Goal: Check status: Check status

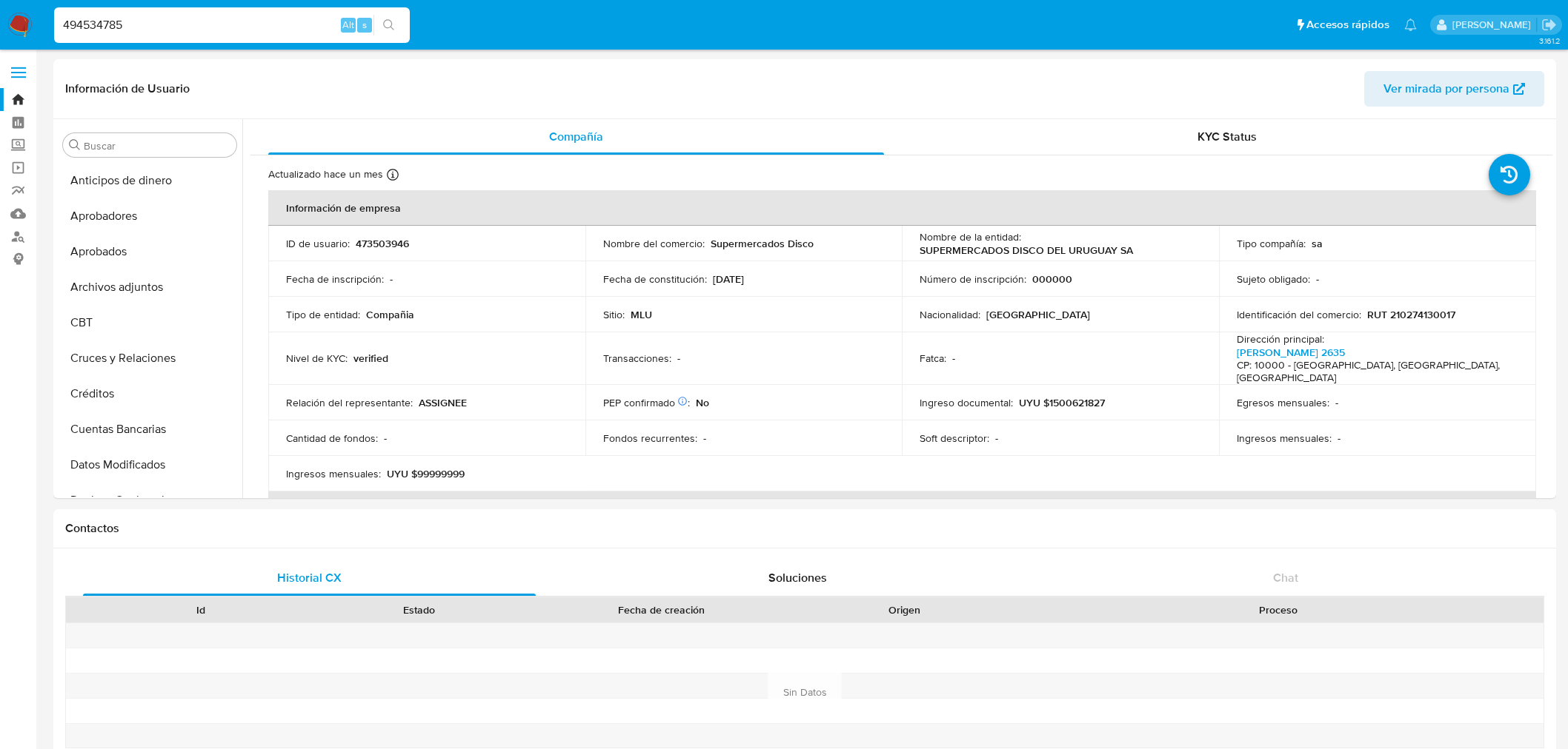
select select "10"
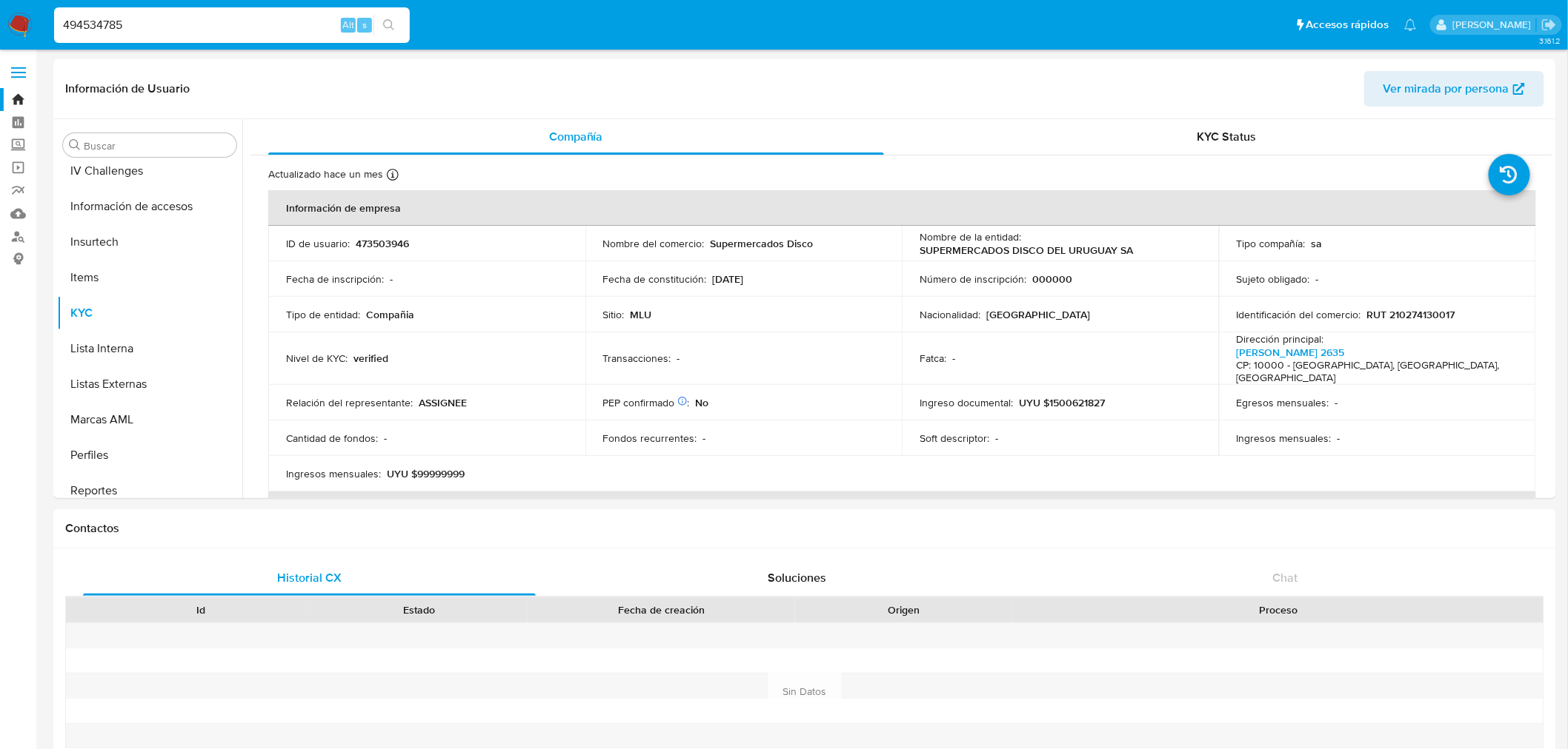
type input "494534785"
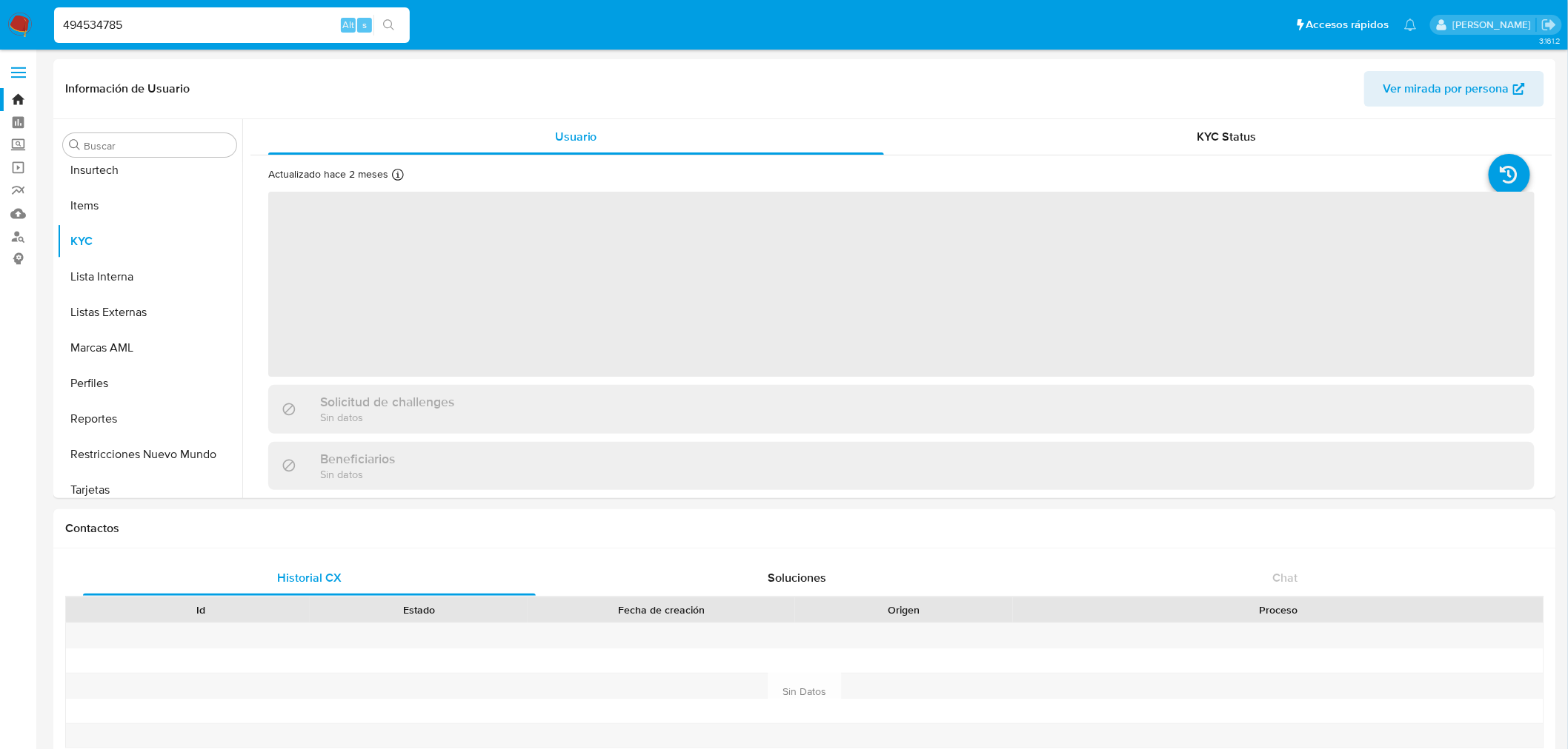
scroll to position [732, 0]
select select "10"
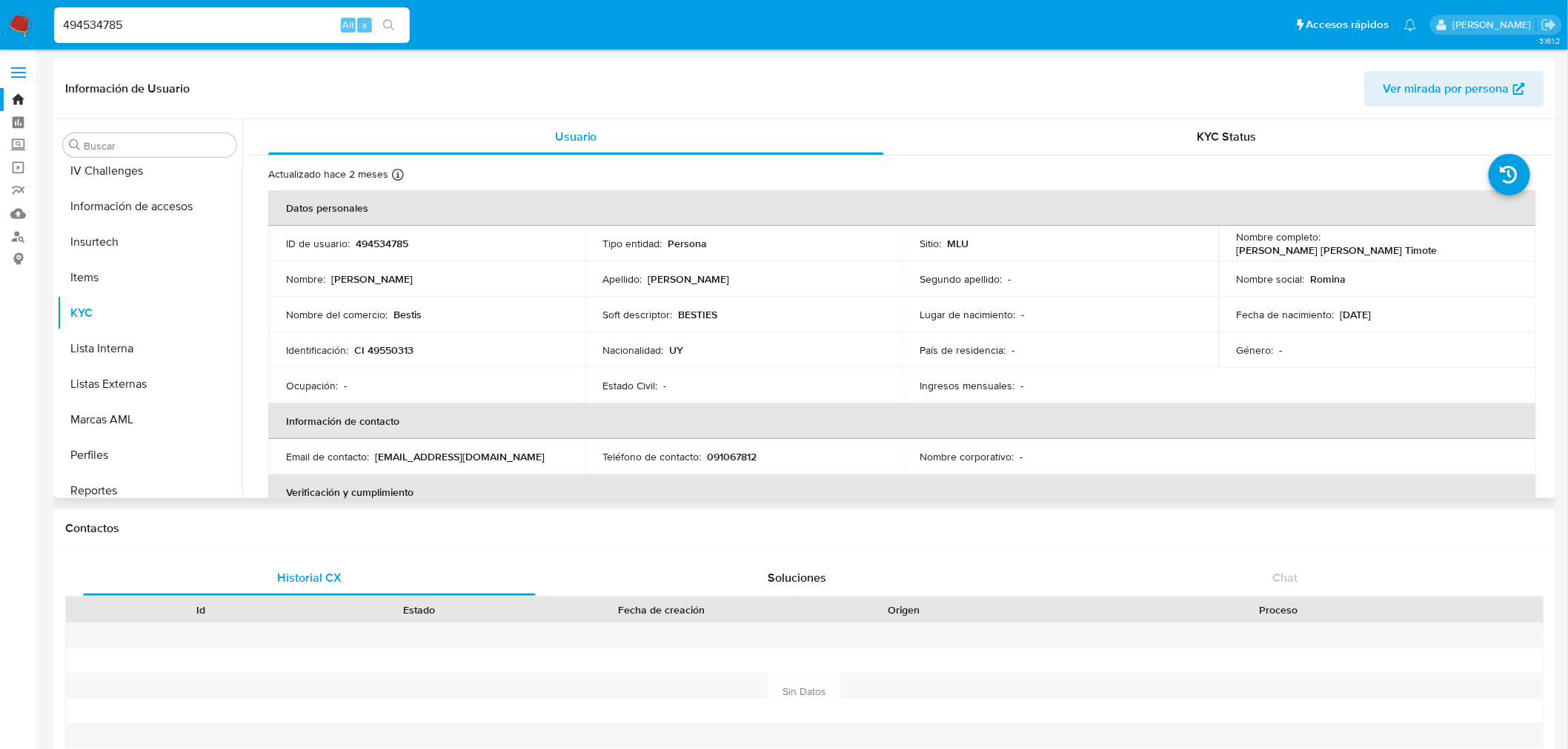
scroll to position [403, 0]
click at [164, 283] on button "General" at bounding box center [144, 275] width 173 height 36
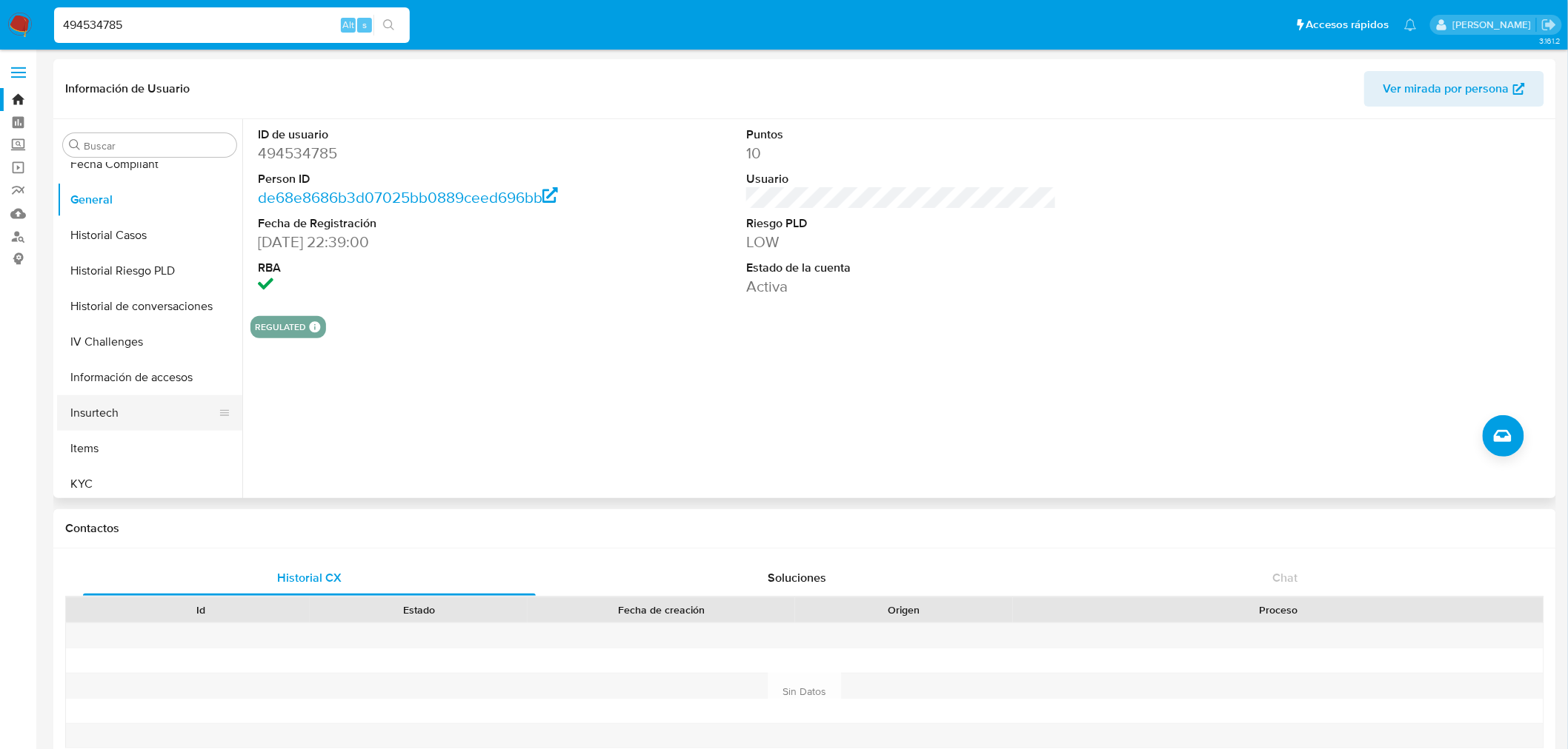
scroll to position [567, 0]
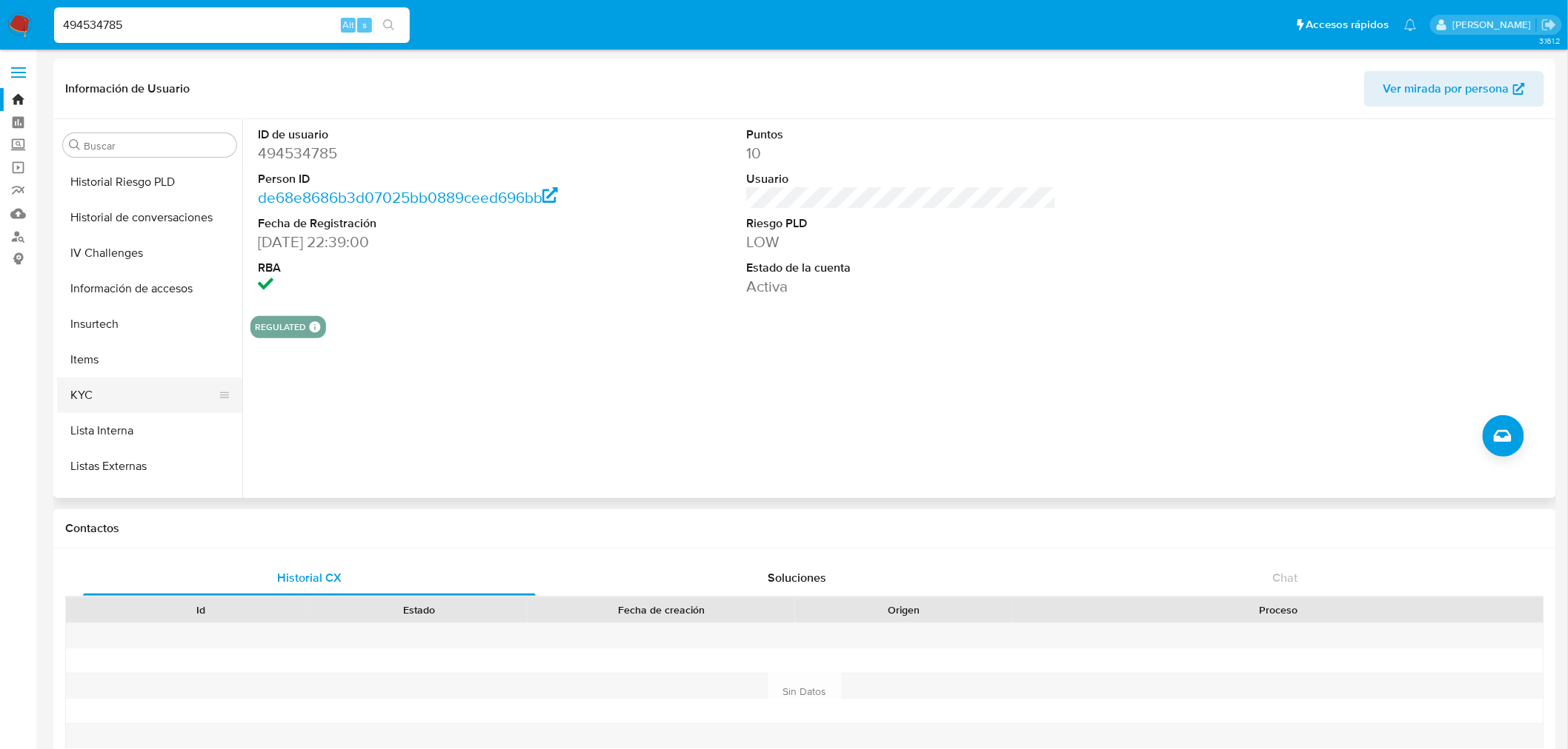
click at [120, 389] on button "KYC" at bounding box center [144, 395] width 173 height 36
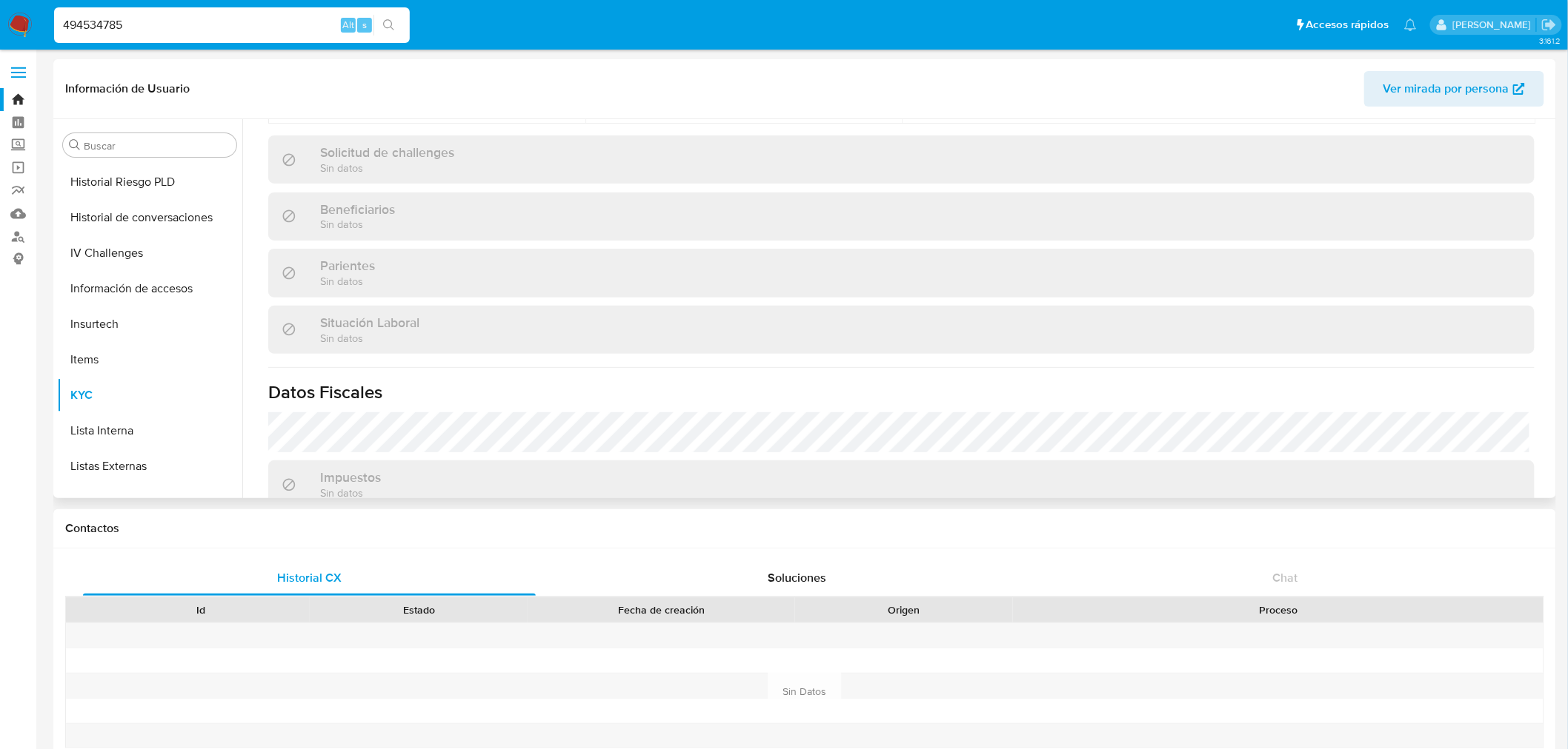
scroll to position [715, 0]
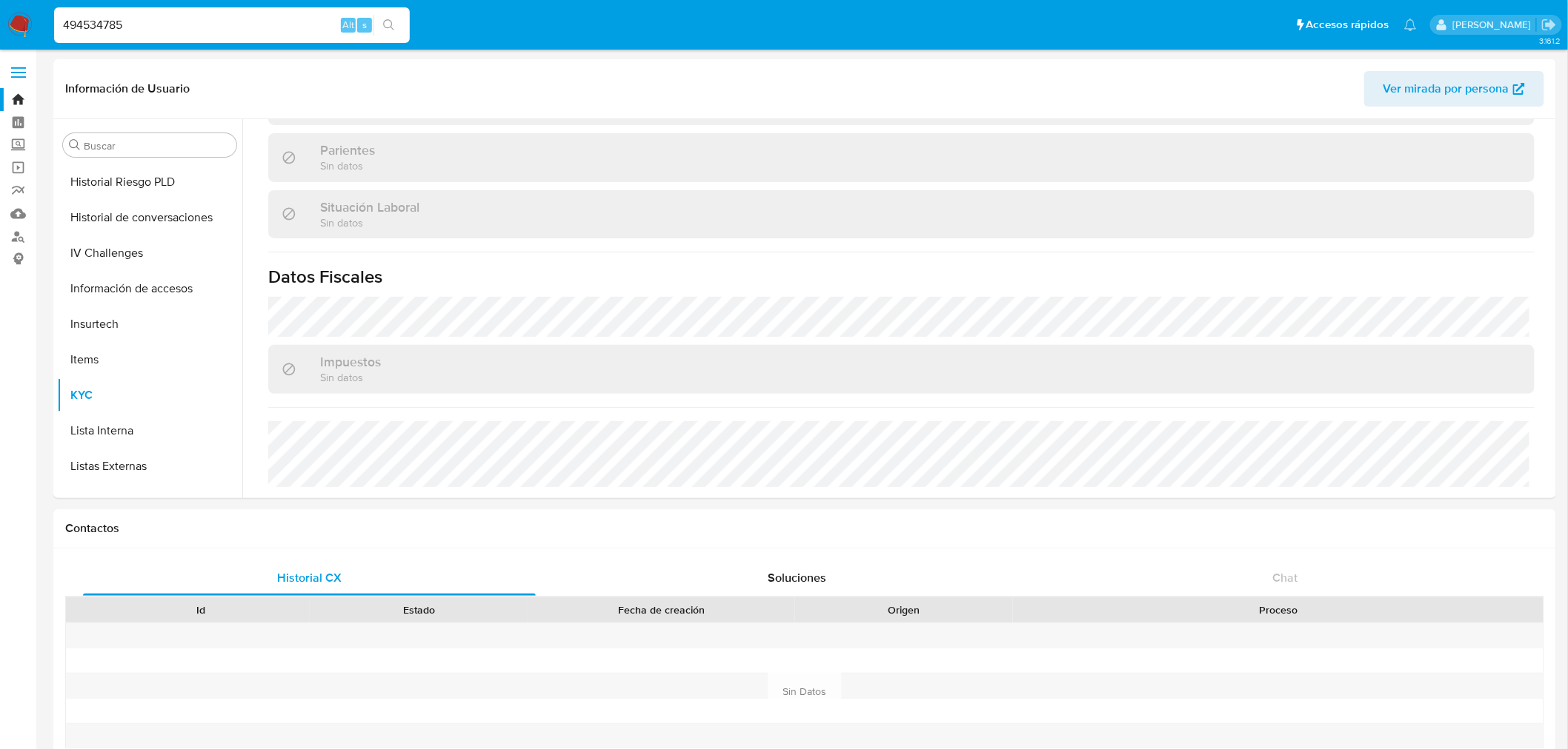
click at [101, 26] on input "494534785" at bounding box center [232, 25] width 356 height 19
paste input "1327134892"
type input "1327134892"
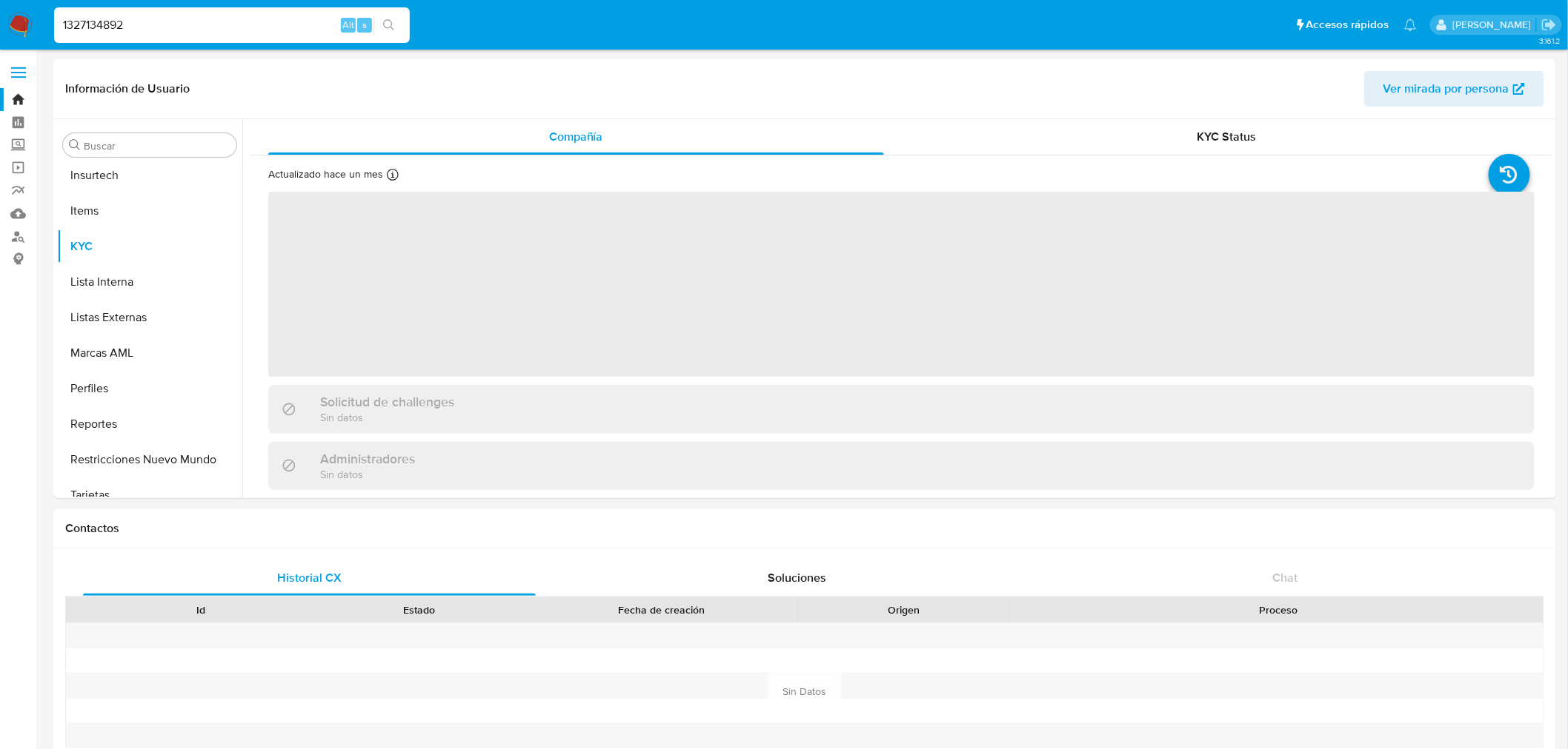
scroll to position [732, 0]
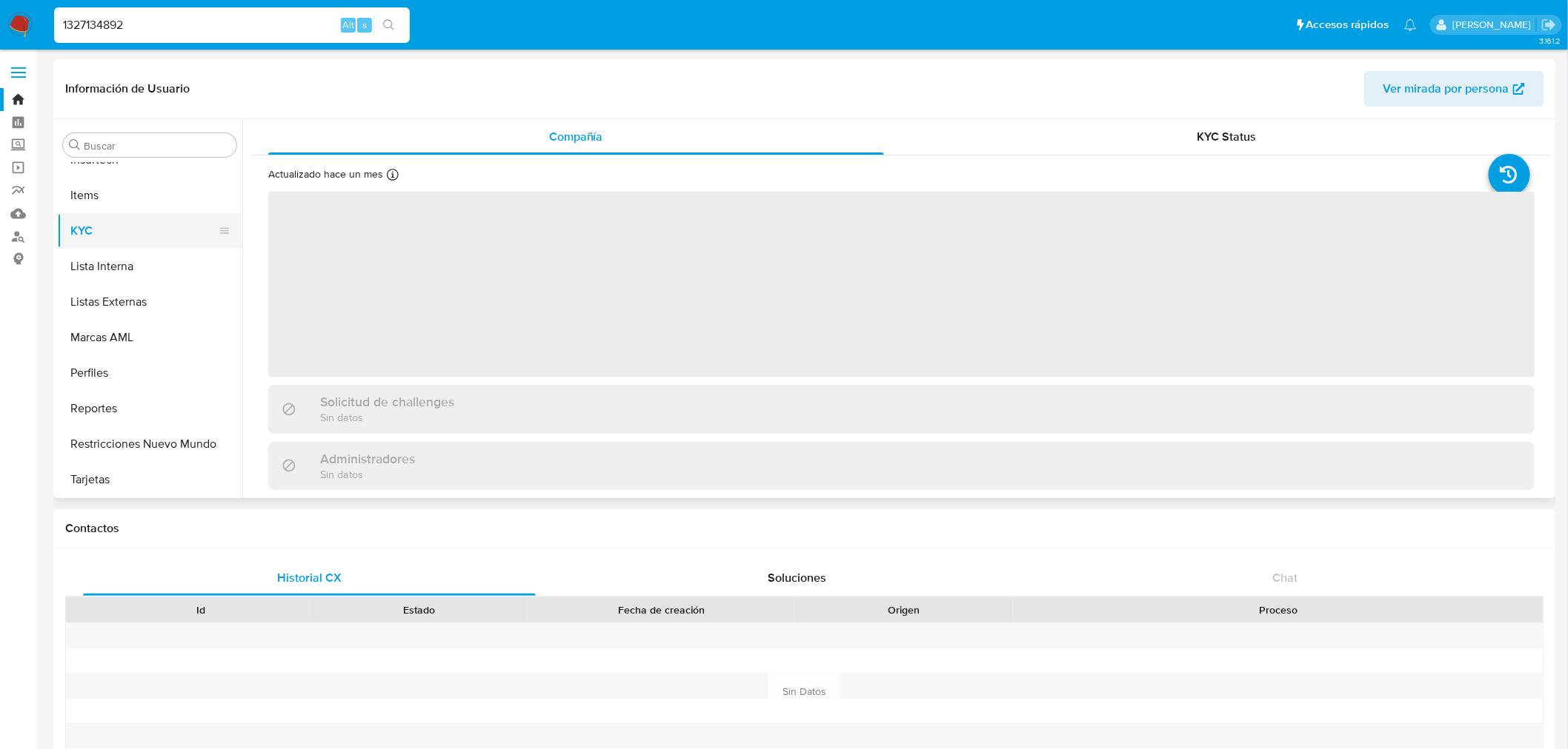
select select "10"
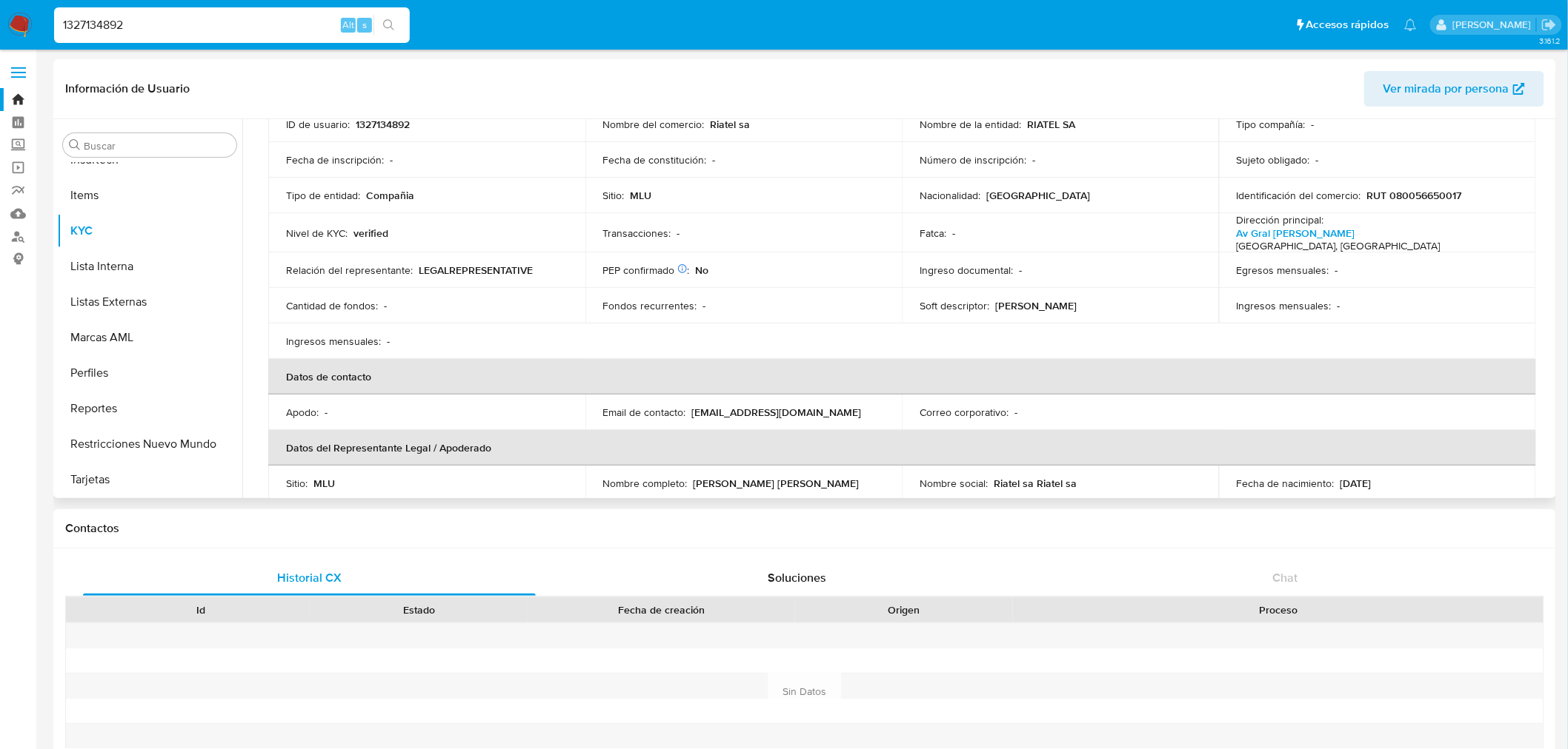
scroll to position [0, 0]
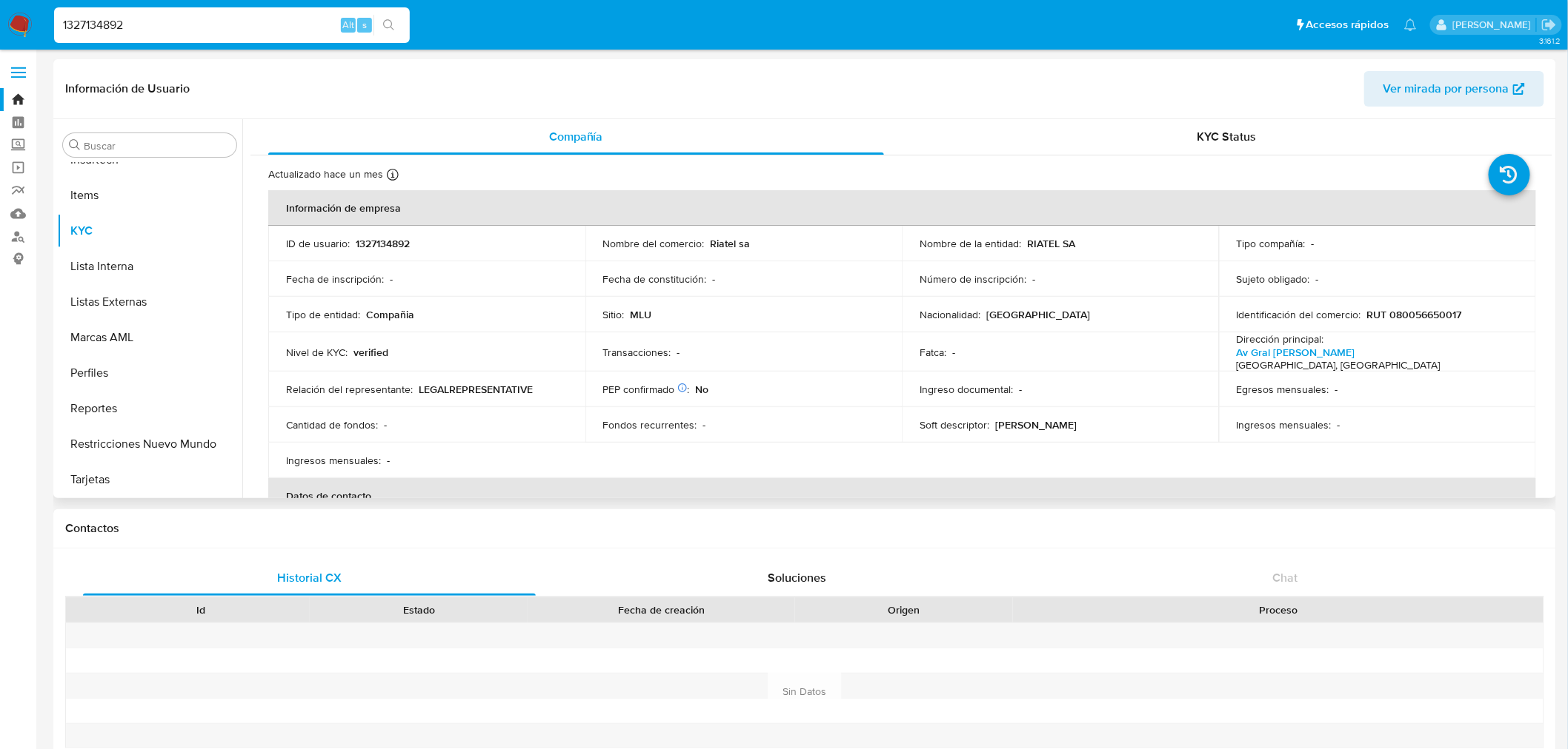
click at [1191, 159] on div "Actualizado hace un mes Creado: [DATE] 16:56:37 Actualizado: [DATE] 00:04:42 In…" at bounding box center [902, 744] width 1302 height 1176
click at [1197, 141] on span "KYC Status" at bounding box center [1226, 137] width 59 height 17
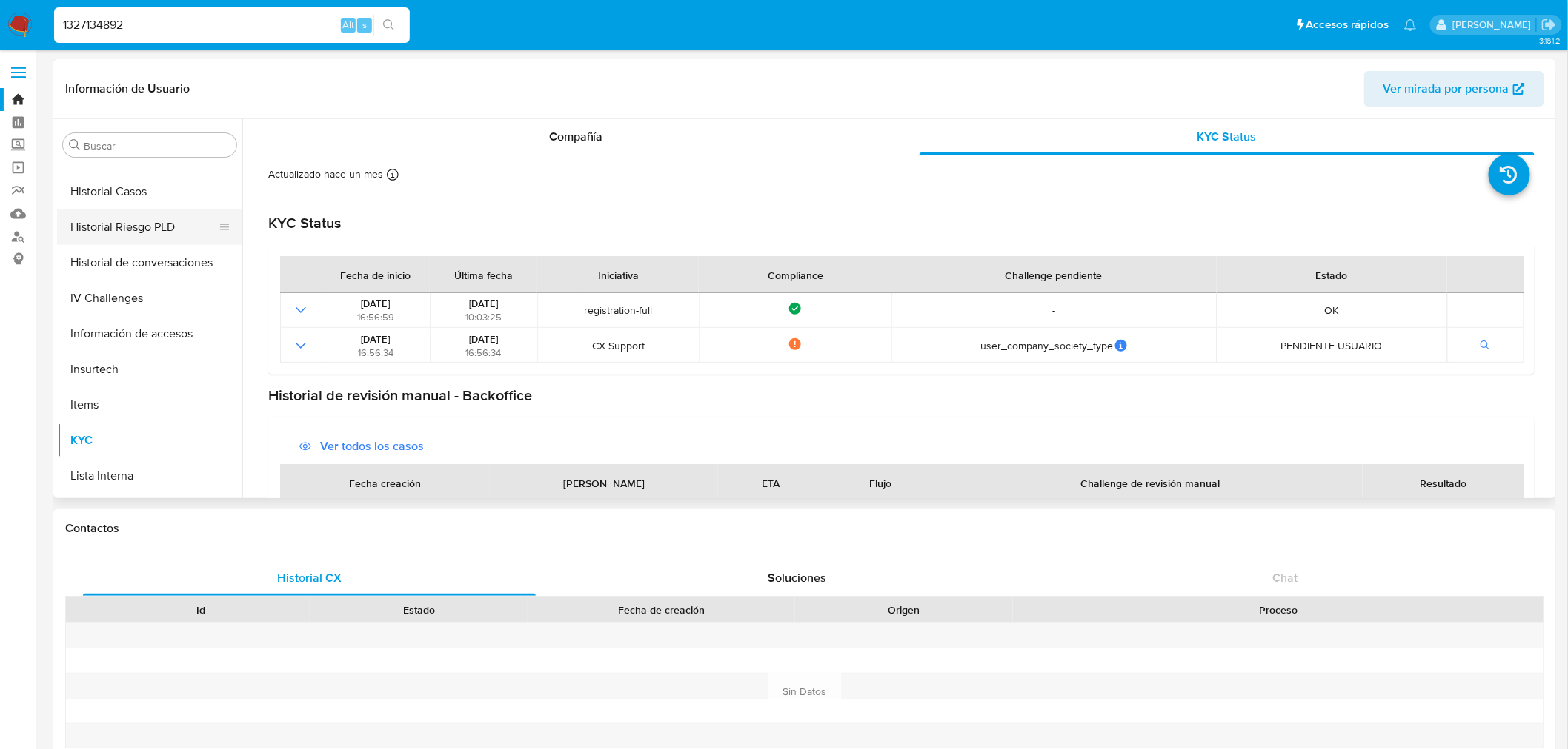
scroll to position [485, 0]
click at [122, 190] on button "General" at bounding box center [144, 193] width 173 height 36
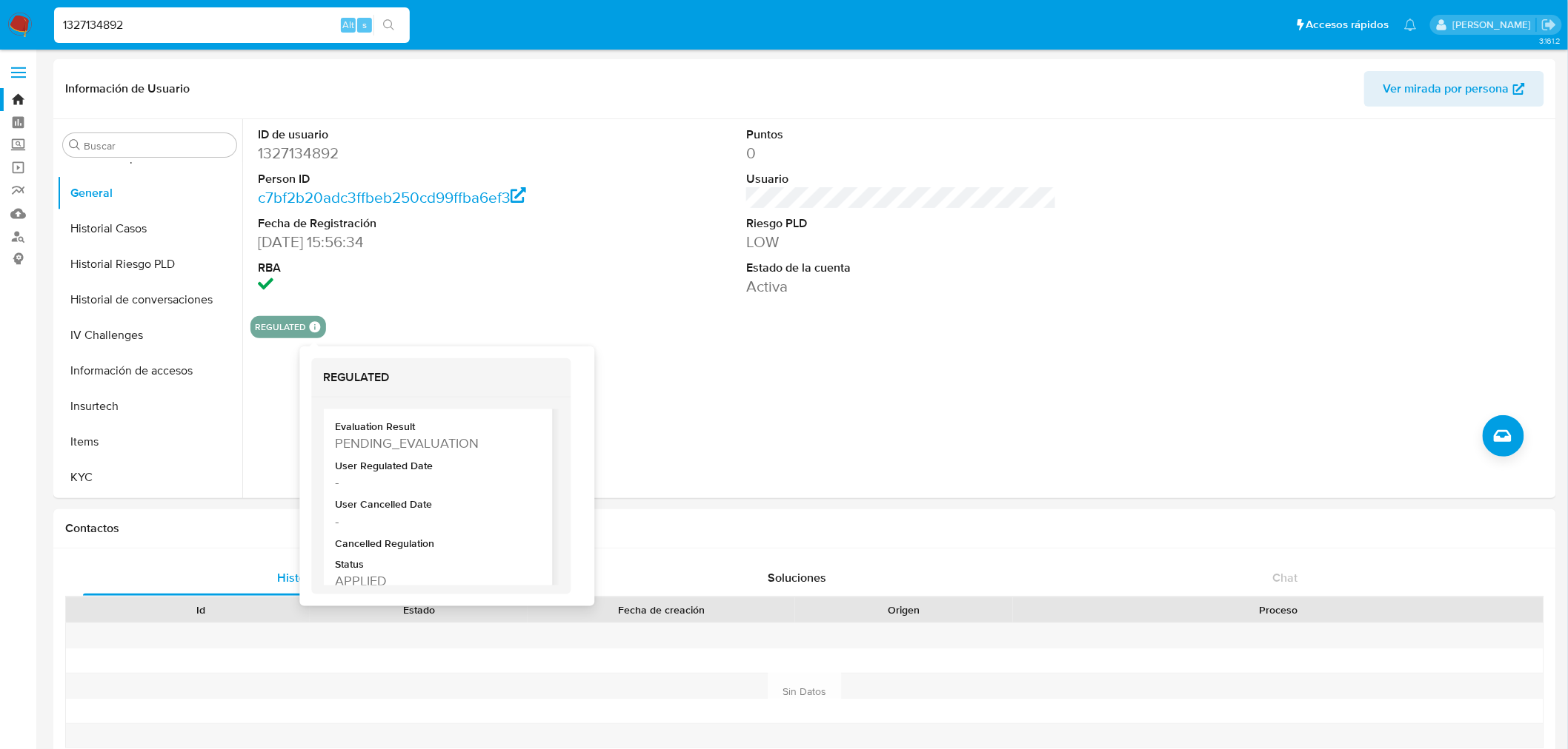
scroll to position [321, 0]
